Goal: Information Seeking & Learning: Understand process/instructions

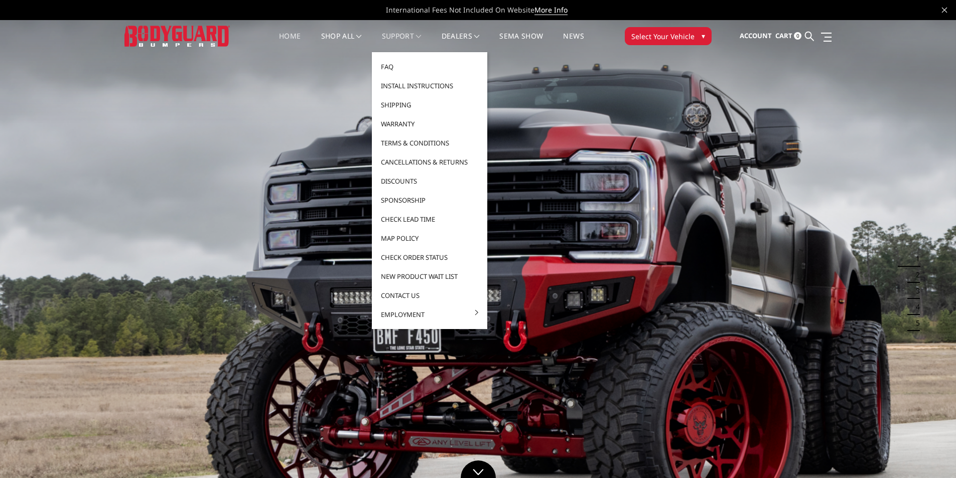
click at [413, 37] on link "Support" at bounding box center [402, 43] width 40 height 20
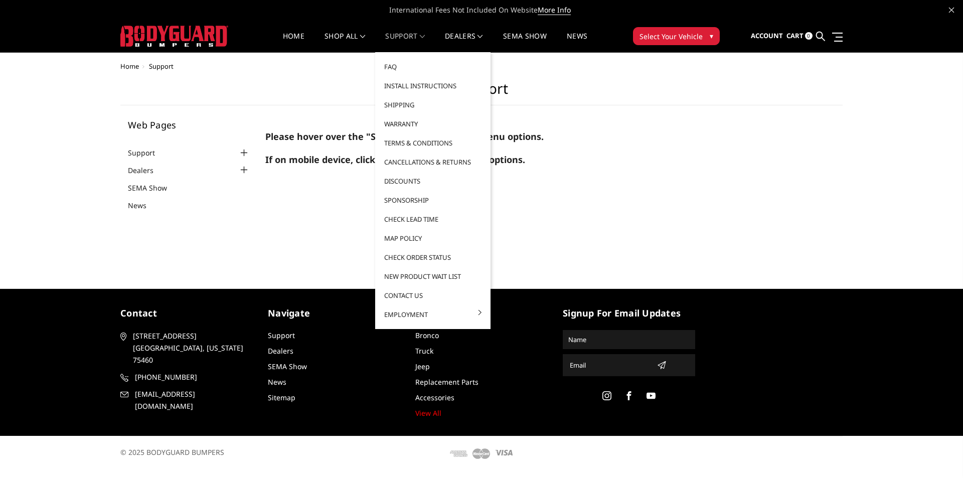
click at [417, 35] on link "Support" at bounding box center [405, 43] width 40 height 20
click at [433, 85] on link "Install Instructions" at bounding box center [432, 85] width 107 height 19
click at [434, 84] on link "Install Instructions" at bounding box center [432, 85] width 107 height 19
